Goal: Task Accomplishment & Management: Use online tool/utility

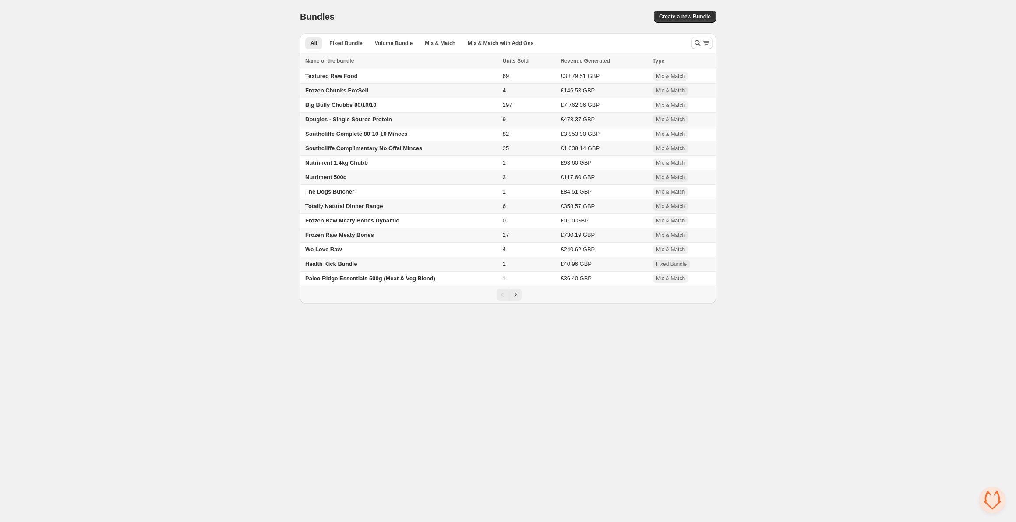
click at [369, 90] on td "Frozen Chunks FoxSell" at bounding box center [400, 91] width 200 height 14
click at [338, 240] on td "Frozen Raw Meaty Bones" at bounding box center [400, 235] width 200 height 14
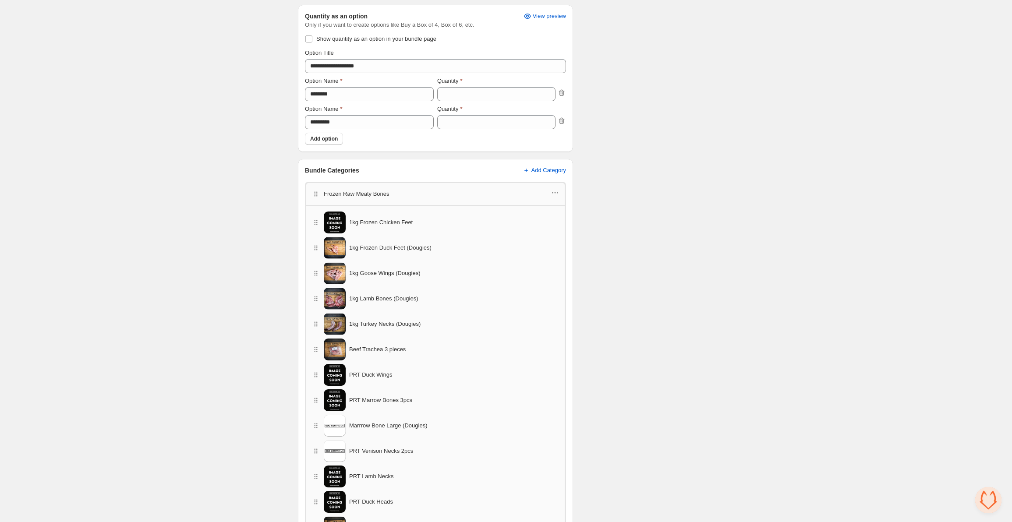
scroll to position [259, 0]
click at [556, 191] on icon "button" at bounding box center [555, 193] width 9 height 9
click at [550, 205] on span "Edit products" at bounding box center [561, 209] width 49 height 9
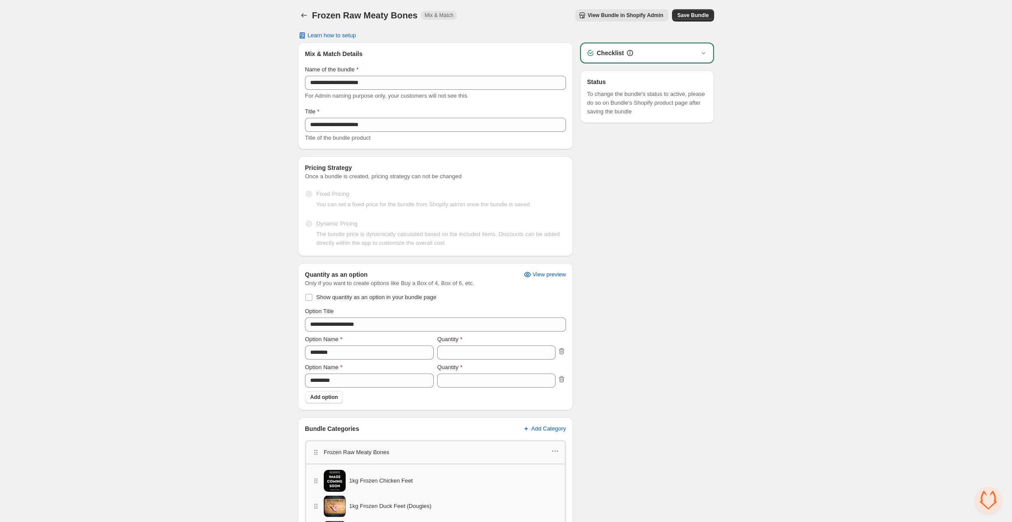
scroll to position [0, 0]
click at [693, 16] on span "Save Bundle" at bounding box center [693, 16] width 32 height 7
